Goal: Information Seeking & Learning: Learn about a topic

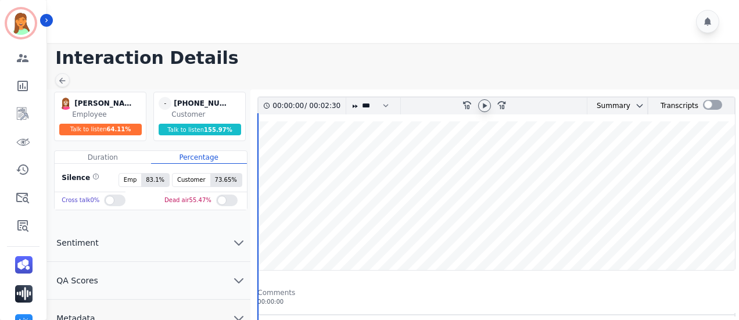
click at [488, 101] on icon at bounding box center [484, 105] width 9 height 9
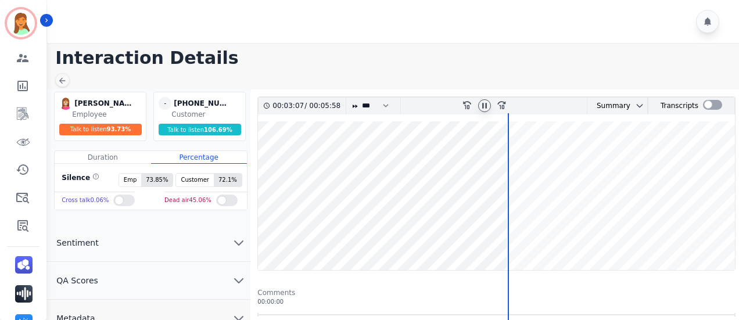
click at [488, 101] on icon at bounding box center [484, 105] width 9 height 9
drag, startPoint x: 487, startPoint y: 102, endPoint x: 494, endPoint y: 99, distance: 7.6
click at [487, 102] on icon at bounding box center [484, 105] width 9 height 9
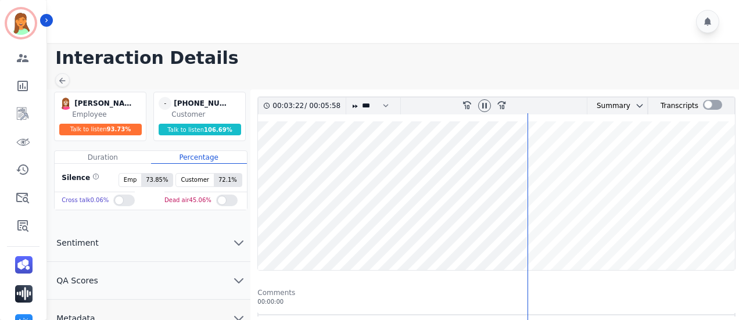
click at [601, 229] on wave at bounding box center [496, 195] width 477 height 149
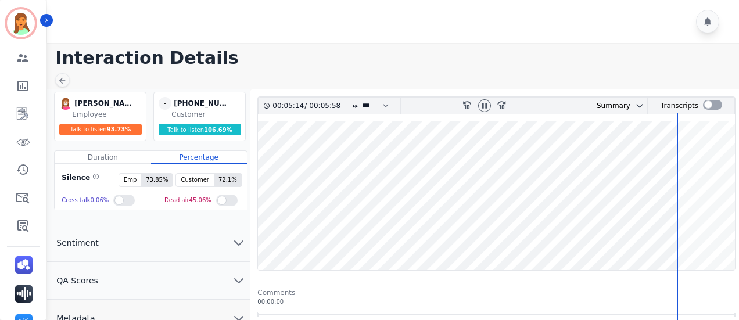
click at [486, 98] on div at bounding box center [484, 106] width 17 height 17
click at [483, 103] on icon at bounding box center [484, 105] width 9 height 9
click at [711, 109] on div at bounding box center [712, 105] width 19 height 10
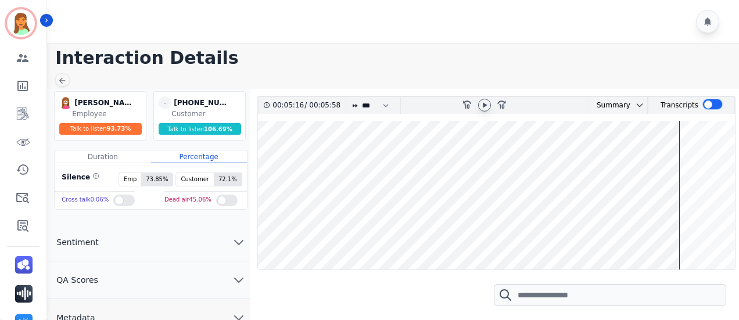
scroll to position [77, 0]
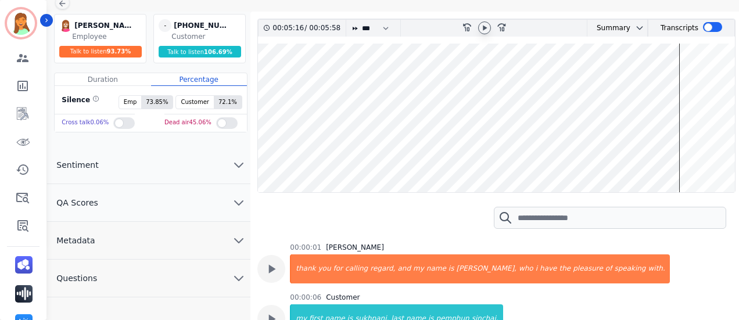
click at [603, 150] on wave at bounding box center [496, 118] width 477 height 149
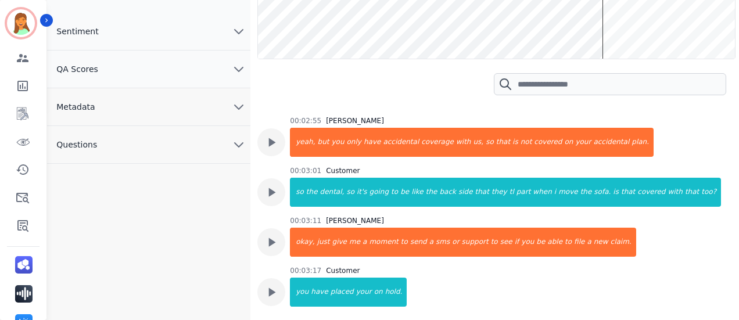
scroll to position [1332, 0]
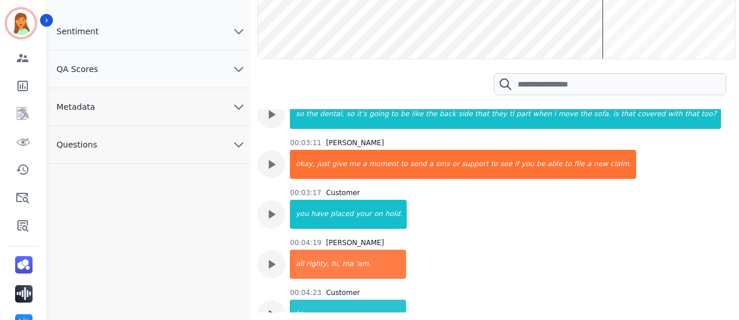
click at [136, 42] on button "Sentiment" at bounding box center [148, 32] width 203 height 38
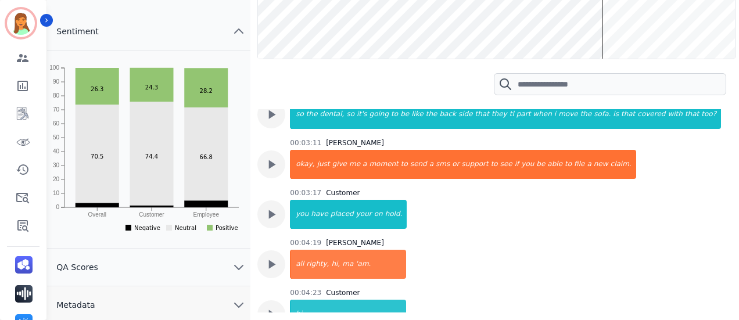
click at [114, 39] on button "Sentiment" at bounding box center [148, 32] width 203 height 38
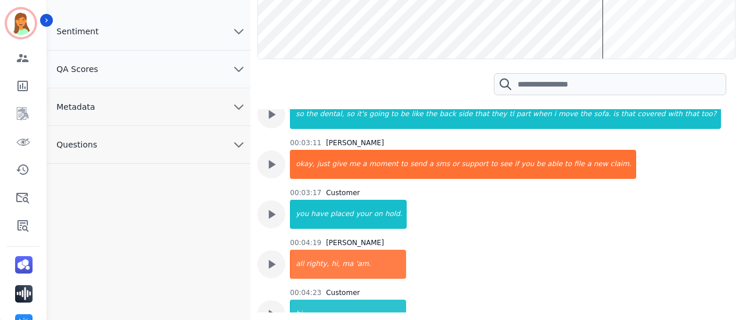
click at [132, 76] on button "QA Scores" at bounding box center [148, 70] width 203 height 38
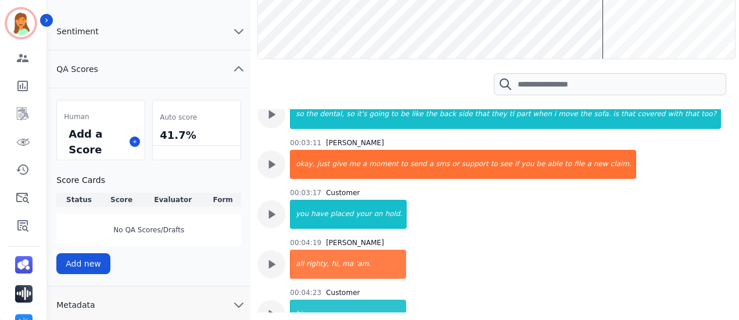
click at [140, 73] on button "QA Scores" at bounding box center [148, 70] width 203 height 38
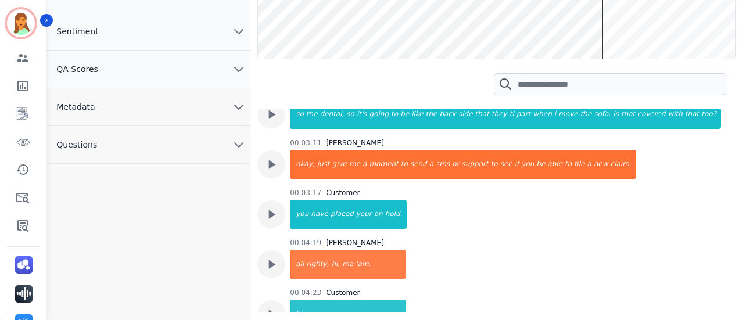
click at [146, 106] on button "Metadata" at bounding box center [148, 107] width 203 height 38
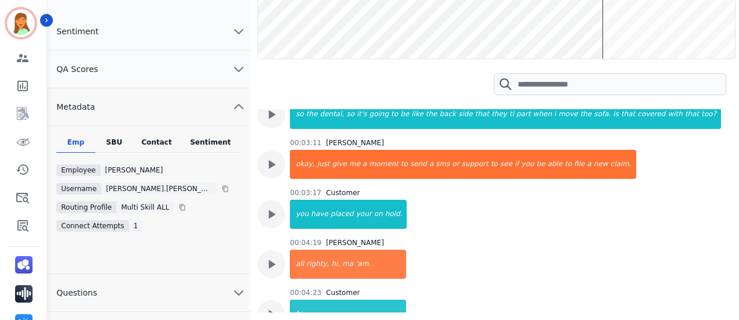
click at [172, 144] on div "Contact" at bounding box center [157, 145] width 46 height 15
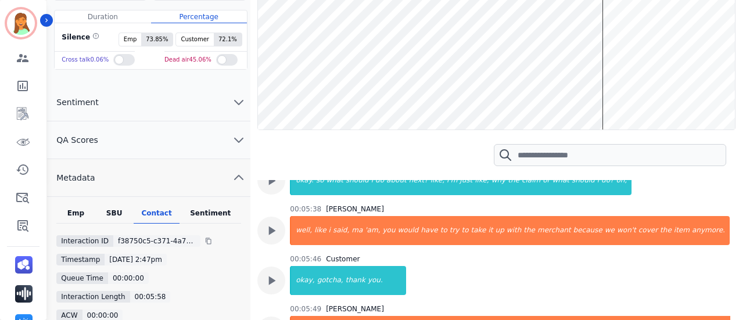
scroll to position [295, 0]
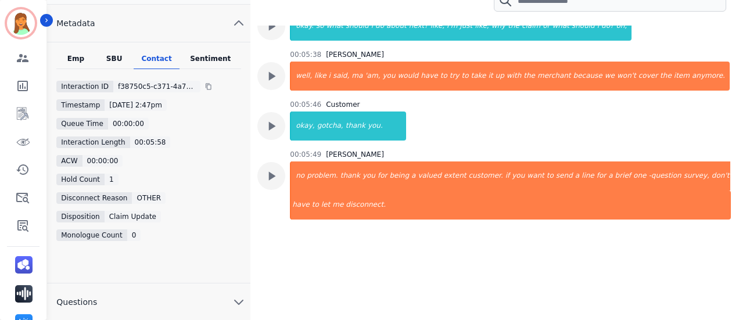
drag, startPoint x: 726, startPoint y: 224, endPoint x: 738, endPoint y: 216, distance: 14.3
click at [736, 180] on div "00:04:19 / 00:05:58 * * * **** * *** * **** rewind-10 fast-forward-10 Summary A…" at bounding box center [496, 79] width 492 height 571
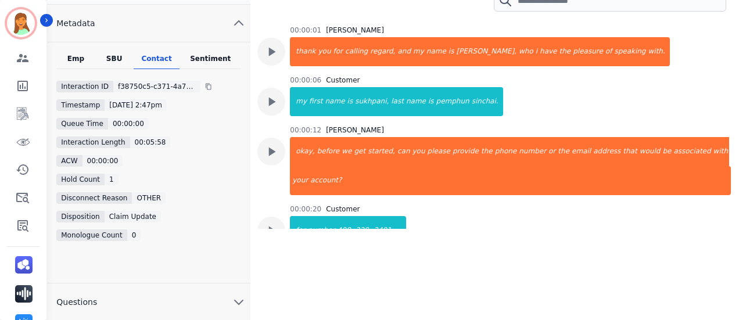
scroll to position [0, 0]
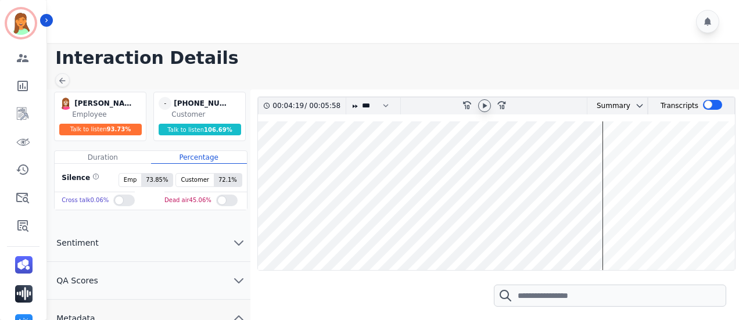
click at [478, 111] on div at bounding box center [484, 106] width 17 height 17
click at [482, 109] on icon at bounding box center [484, 105] width 9 height 9
click at [481, 107] on icon at bounding box center [484, 105] width 9 height 9
